Goal: Task Accomplishment & Management: Manage account settings

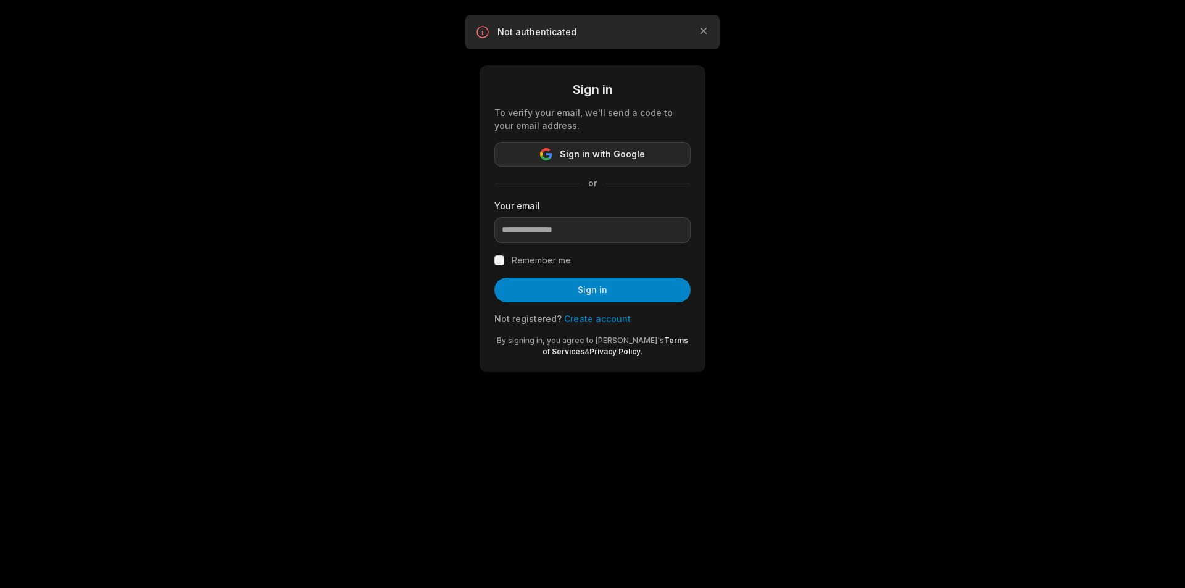
click at [549, 157] on icon "button" at bounding box center [546, 154] width 12 height 12
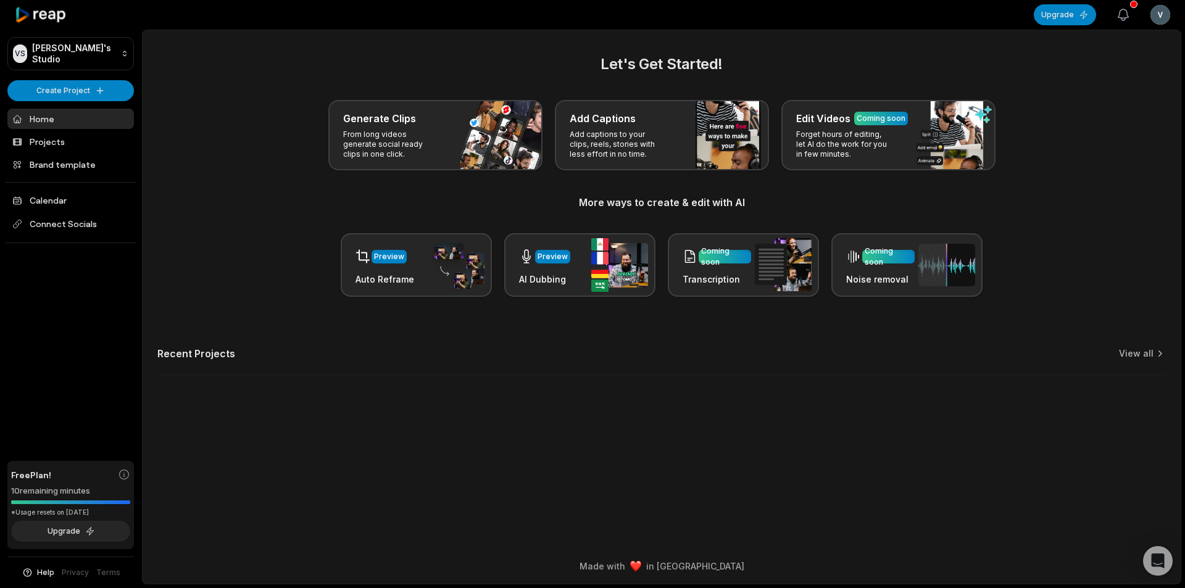
click at [1128, 14] on icon "button" at bounding box center [1123, 14] width 15 height 15
click at [1122, 22] on icon "button" at bounding box center [1123, 14] width 15 height 15
click at [1171, 23] on html "VS Vory's Studio Create Project Home Projects Brand template Calendar Connect S…" at bounding box center [592, 294] width 1185 height 588
click at [1102, 99] on span "Sign Out" at bounding box center [1098, 102] width 35 height 13
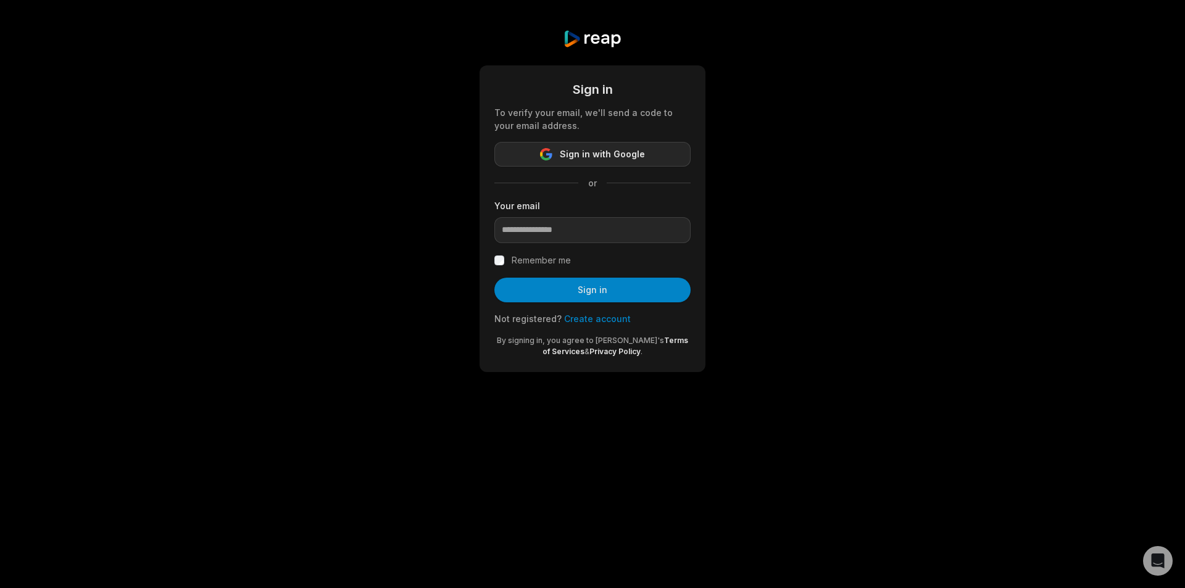
click at [576, 154] on span "Sign in with Google" at bounding box center [602, 154] width 85 height 15
